Goal: Use online tool/utility: Utilize a website feature to perform a specific function

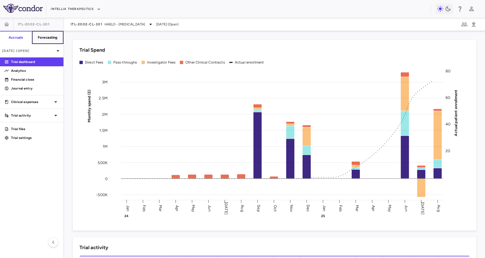
click at [40, 38] on h6 "Forecasting" at bounding box center [48, 37] width 20 height 5
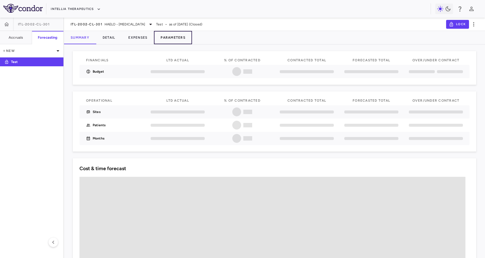
click at [173, 37] on button "Parameters" at bounding box center [173, 37] width 38 height 13
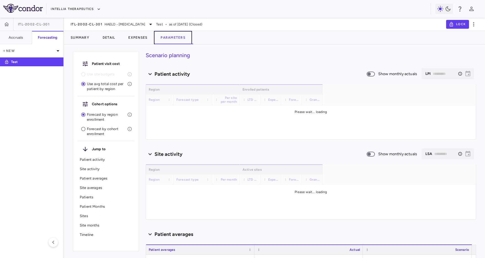
type input "********"
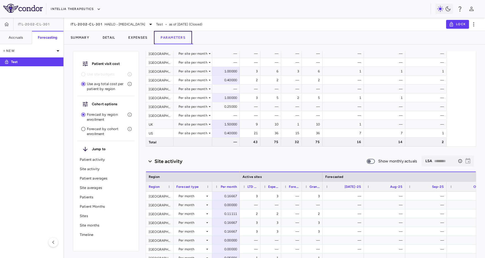
scroll to position [122, 0]
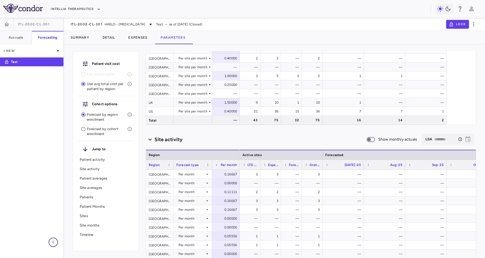
click at [52, 241] on icon "button" at bounding box center [53, 242] width 7 height 7
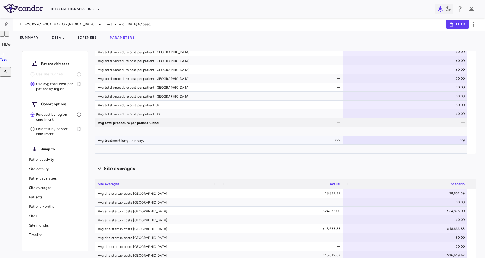
scroll to position [637, 0]
click at [46, 176] on p "Patient averages" at bounding box center [55, 178] width 52 height 5
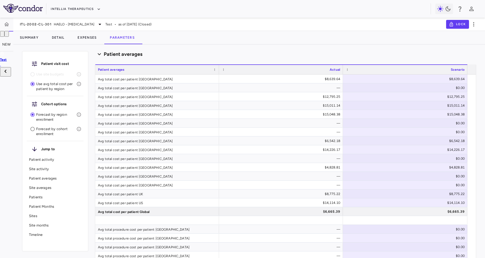
scroll to position [397, 0]
click at [2, 35] on icon "button" at bounding box center [2, 35] width 0 height 0
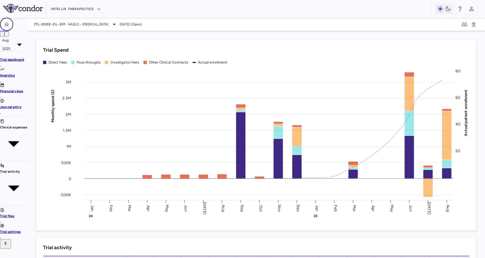
click at [8, 23] on icon "button" at bounding box center [7, 25] width 6 height 6
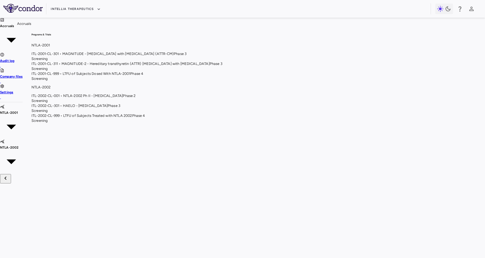
click at [10, 28] on icon "Accruals" at bounding box center [11, 39] width 23 height 23
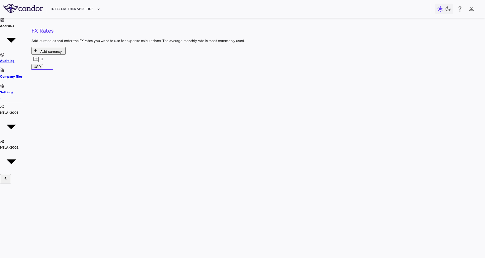
click at [5, 139] on div "NTLA-2002" at bounding box center [11, 156] width 23 height 35
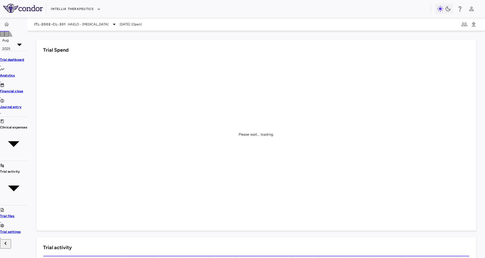
click at [7, 35] on icon "button" at bounding box center [7, 35] width 0 height 0
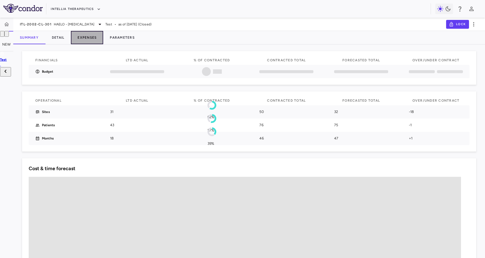
click at [87, 35] on button "Expenses" at bounding box center [87, 37] width 32 height 13
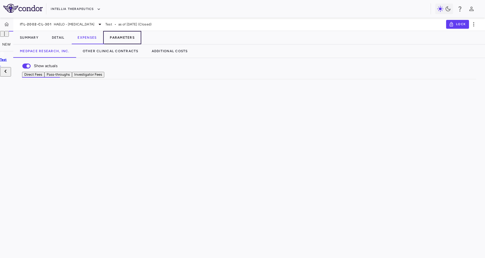
click at [134, 37] on button "Parameters" at bounding box center [122, 37] width 38 height 13
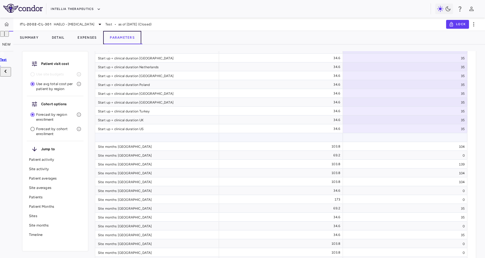
scroll to position [2549, 0]
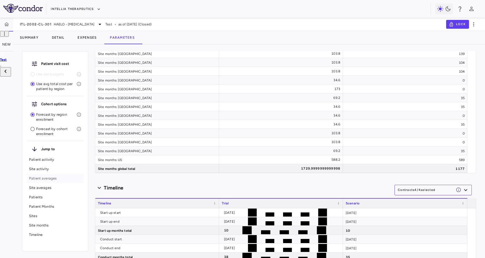
click at [55, 174] on div "Patient averages" at bounding box center [55, 177] width 57 height 9
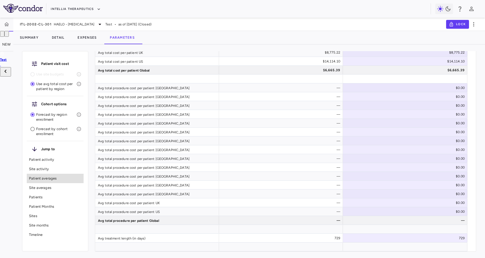
scroll to position [400, 0]
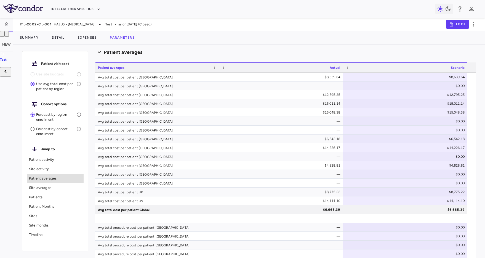
click at [231, 40] on div "Summary Detail Expenses Parameters" at bounding box center [249, 37] width 472 height 13
click at [374, 42] on div "Summary Detail Expenses Parameters" at bounding box center [249, 37] width 472 height 13
click at [337, 45] on div "Patient visit cost Use site budgets Use avg total cost per patient by region Co…" at bounding box center [249, 150] width 472 height 213
click at [192, 104] on div "Avg total cost per patient [GEOGRAPHIC_DATA]" at bounding box center [157, 103] width 124 height 9
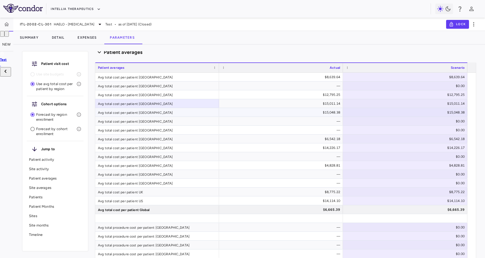
click at [126, 115] on div "Avg total cost per patient [GEOGRAPHIC_DATA]" at bounding box center [157, 112] width 124 height 9
click at [2, 35] on icon "button" at bounding box center [2, 35] width 0 height 0
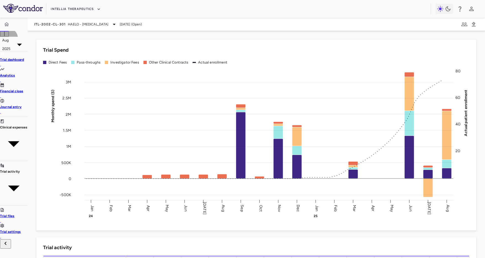
click at [9, 37] on button "button" at bounding box center [6, 34] width 4 height 6
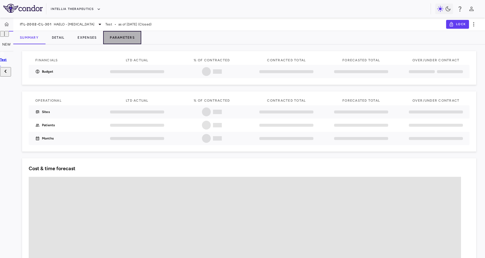
click at [120, 33] on button "Parameters" at bounding box center [122, 37] width 38 height 13
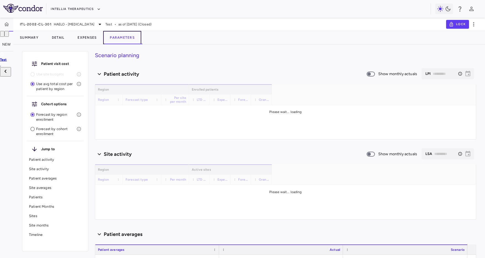
type input "********"
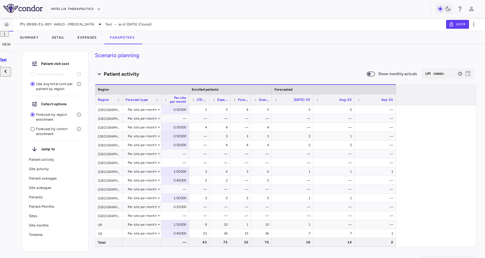
click at [54, 180] on p "Patient averages" at bounding box center [55, 178] width 52 height 5
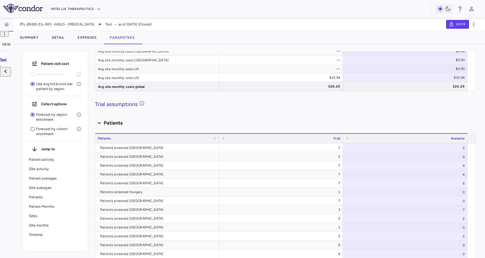
scroll to position [1443, 0]
